Goal: Task Accomplishment & Management: Manage account settings

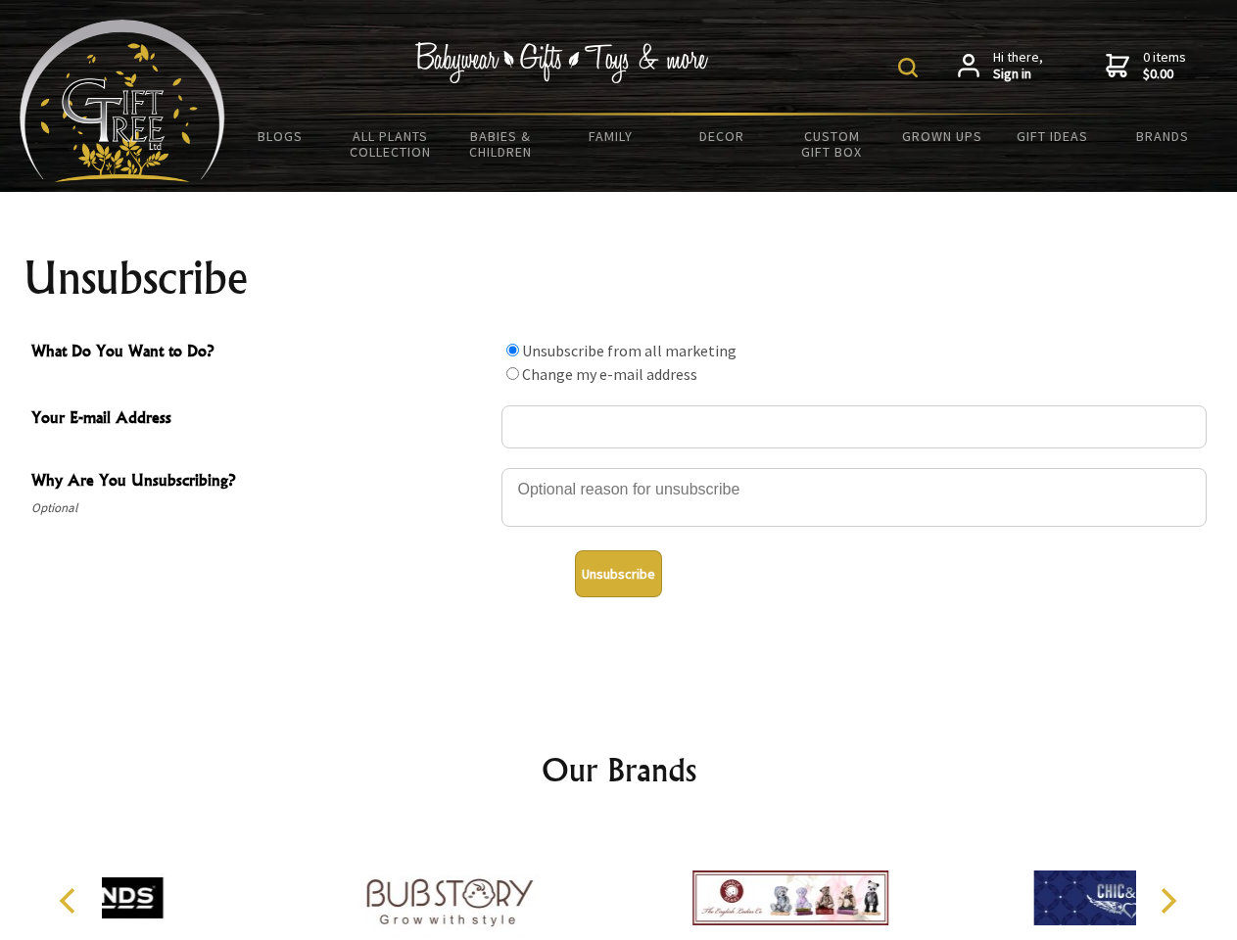
click at [911, 68] on img at bounding box center [908, 68] width 20 height 20
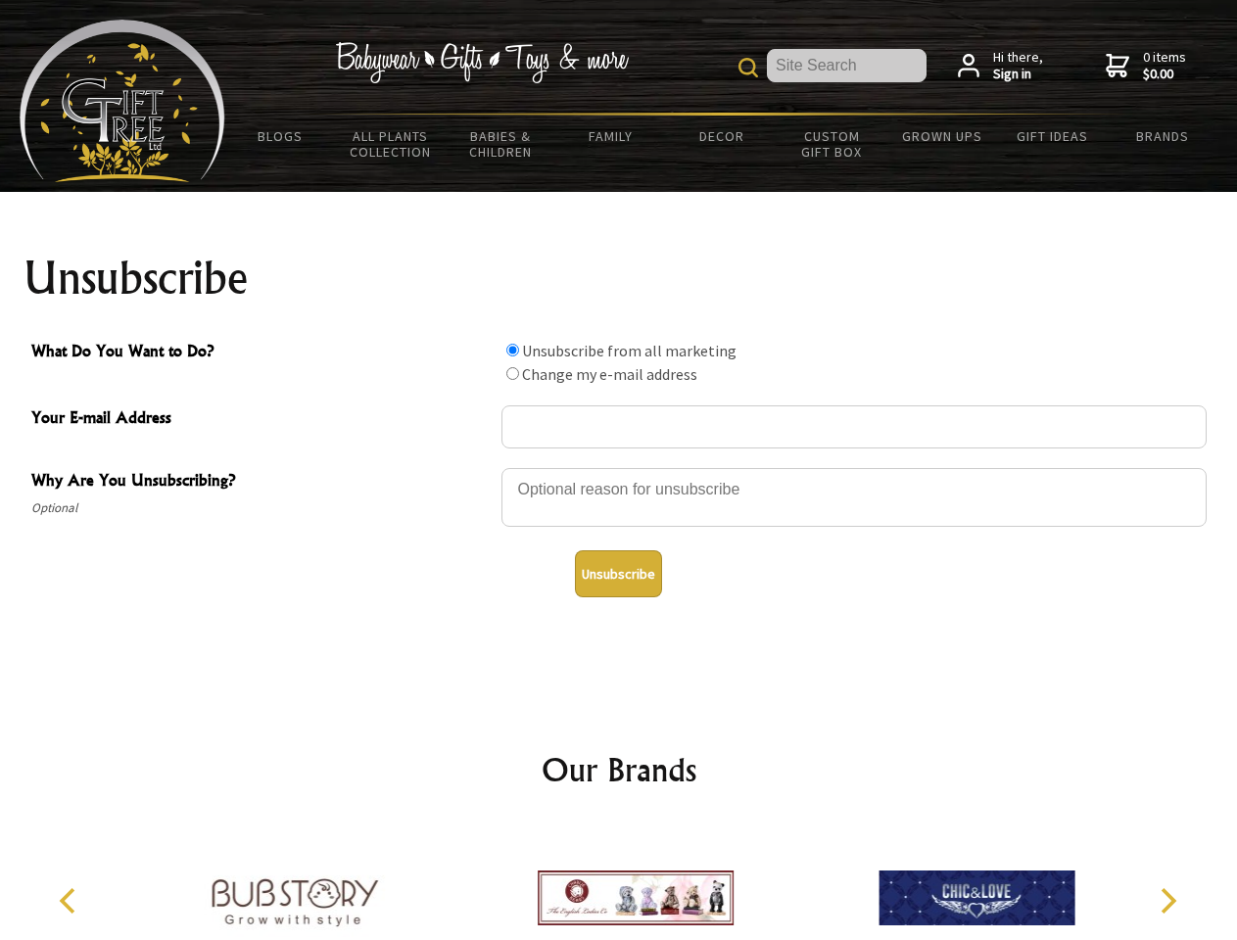
click at [619, 467] on div at bounding box center [854, 500] width 705 height 69
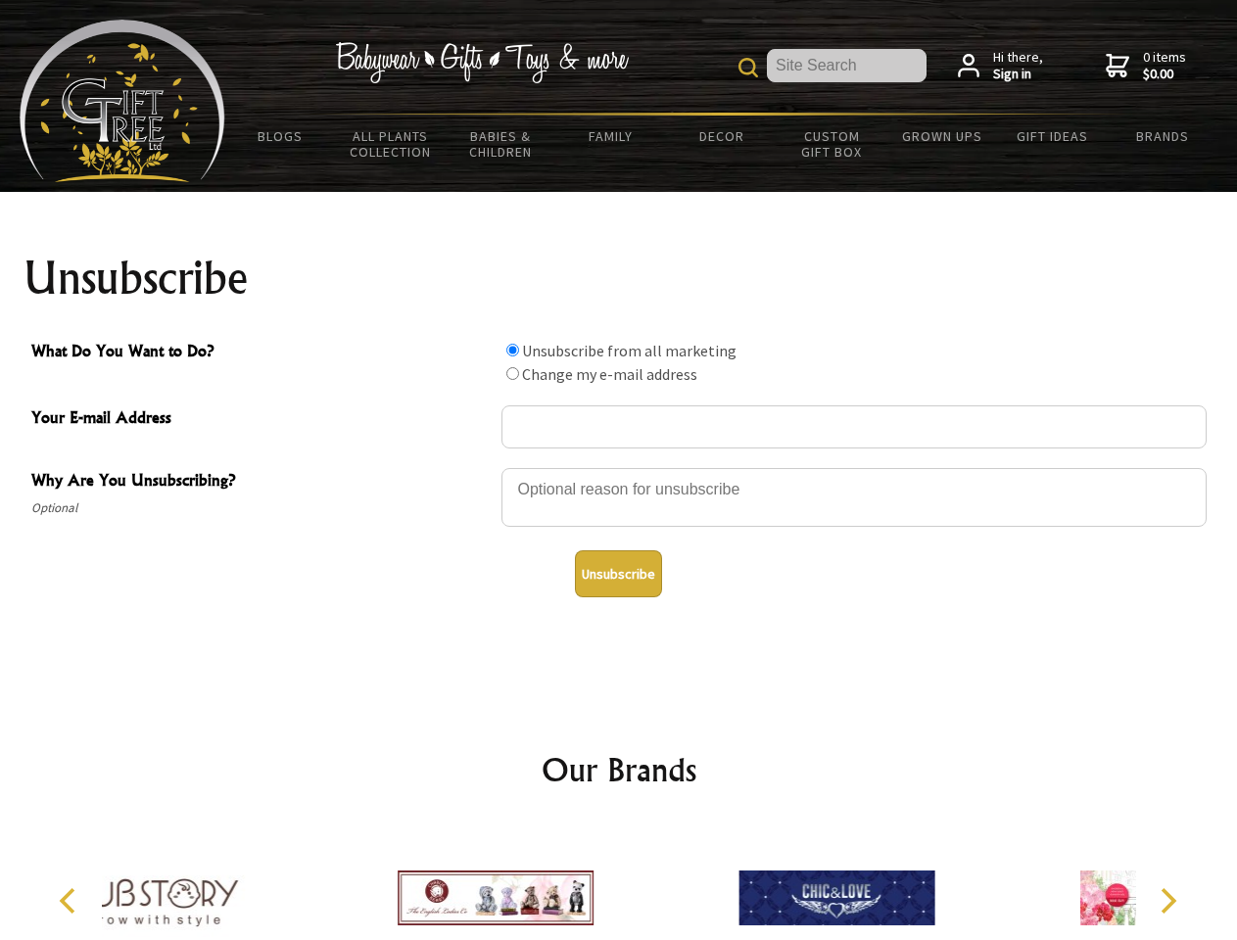
click at [512, 350] on input "What Do You Want to Do?" at bounding box center [512, 350] width 13 height 13
click at [512, 373] on input "What Do You Want to Do?" at bounding box center [512, 373] width 13 height 13
radio input "true"
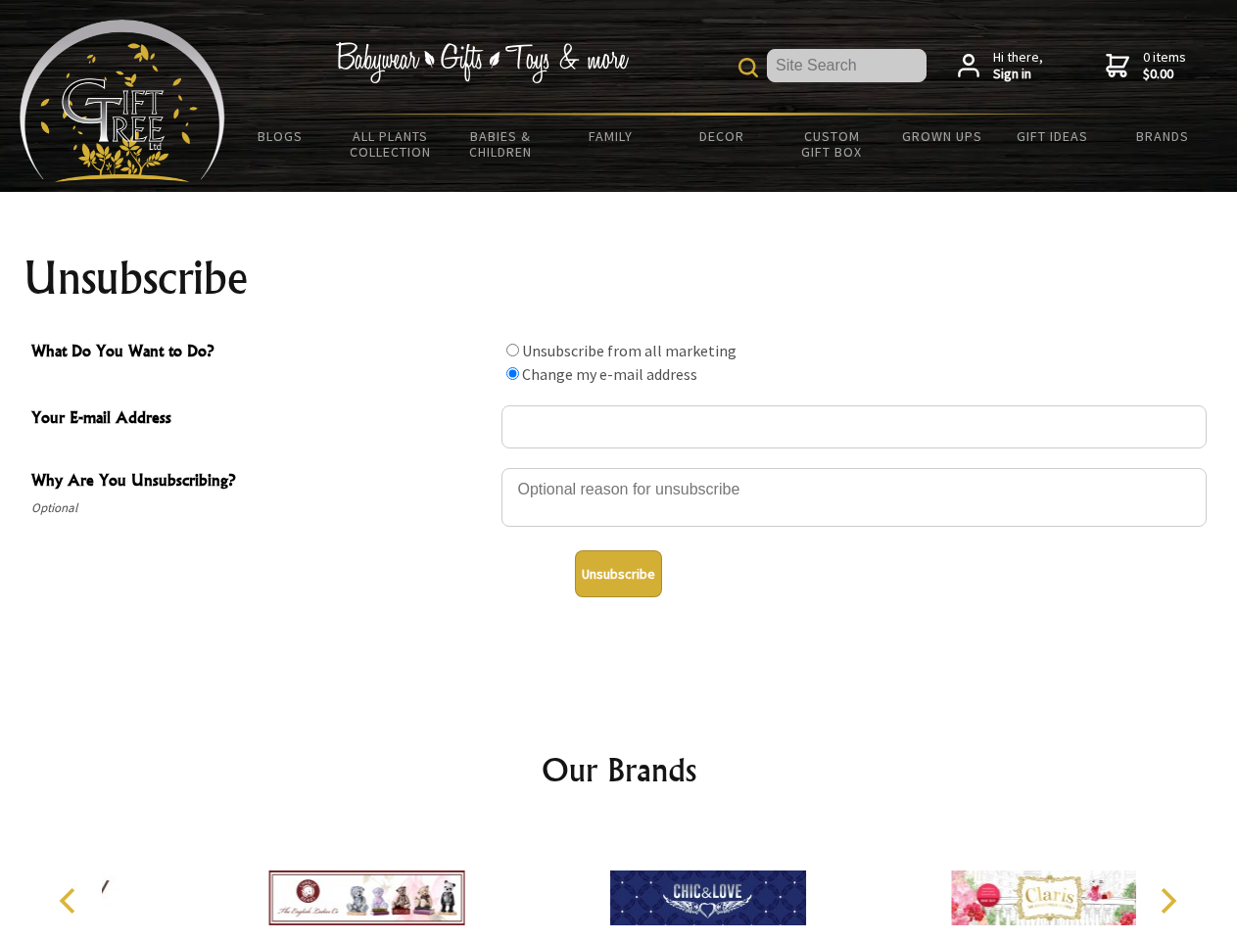
click at [618, 574] on button "Unsubscribe" at bounding box center [618, 574] width 87 height 47
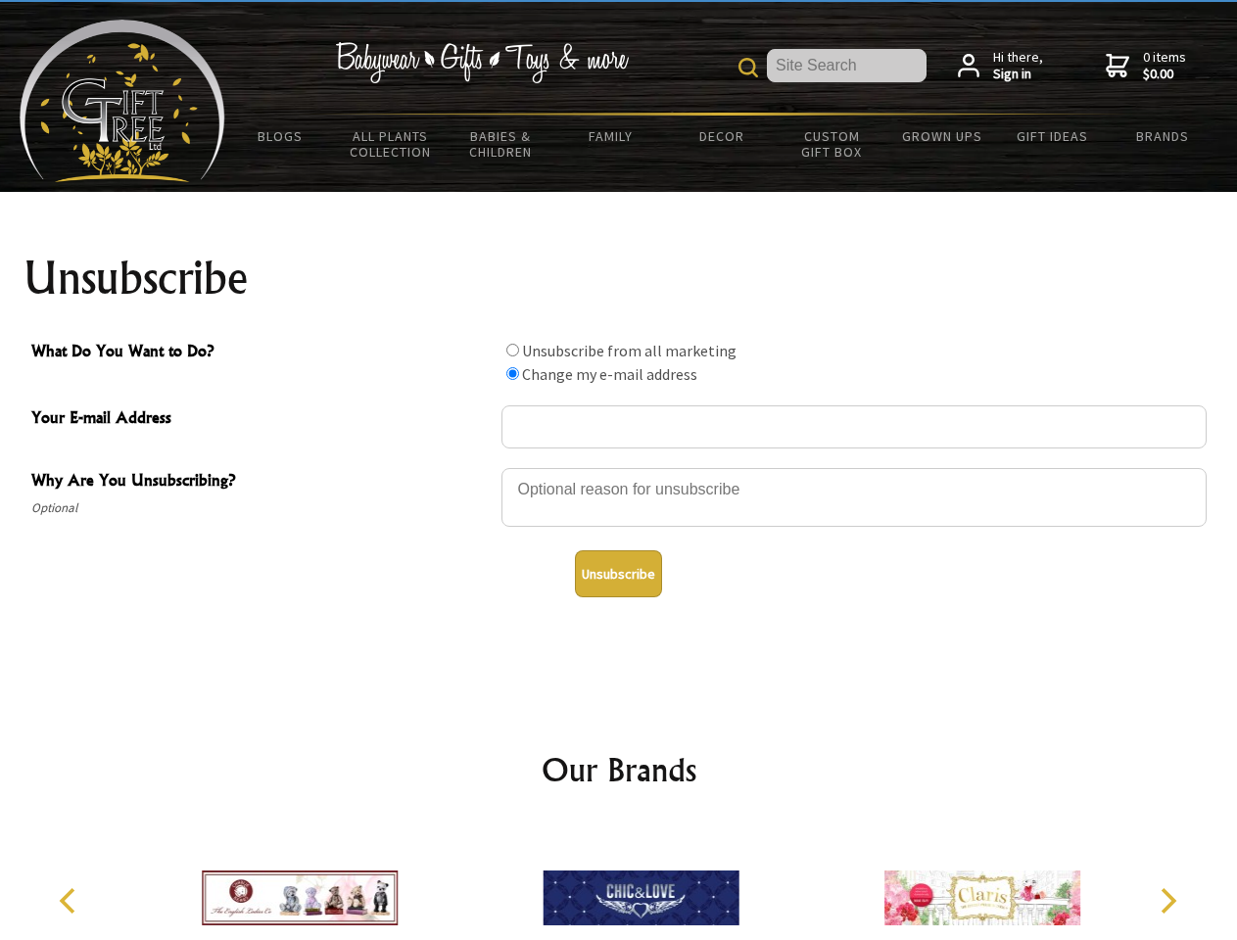
click at [619, 883] on img at bounding box center [641, 898] width 196 height 147
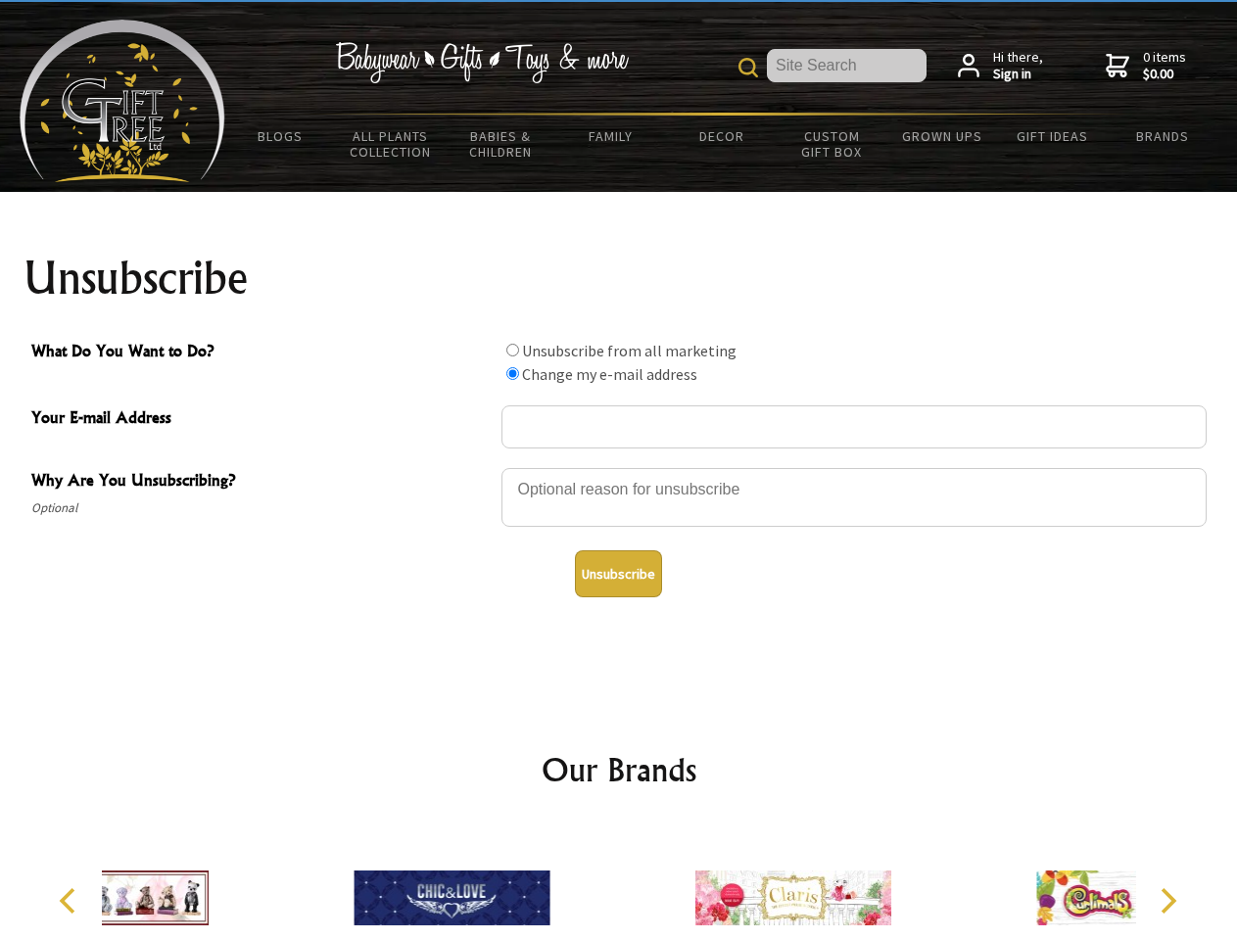
click at [71, 901] on icon "Previous" at bounding box center [69, 900] width 25 height 25
click at [1168, 901] on icon "Next" at bounding box center [1166, 900] width 25 height 25
